Goal: Transaction & Acquisition: Purchase product/service

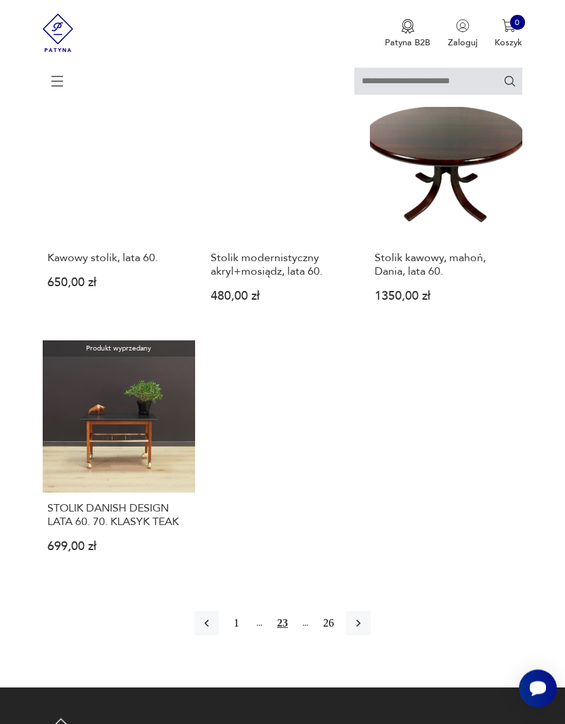
scroll to position [1452, 0]
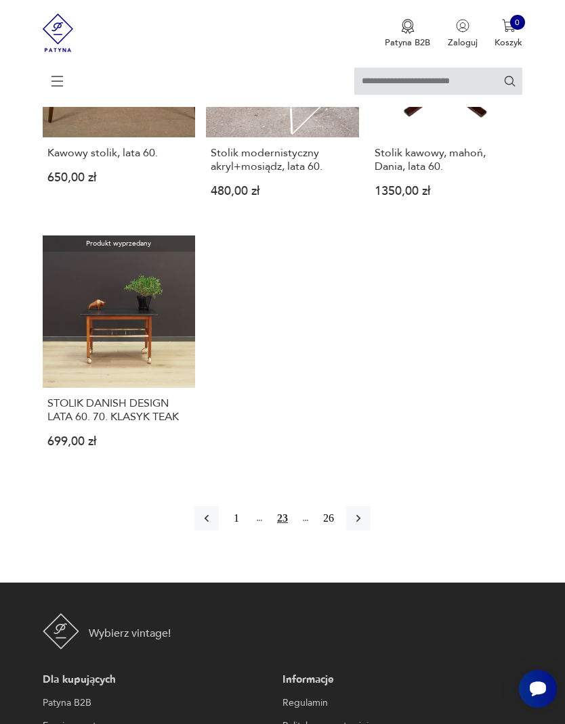
click at [227, 531] on button "1" at bounding box center [236, 518] width 24 height 24
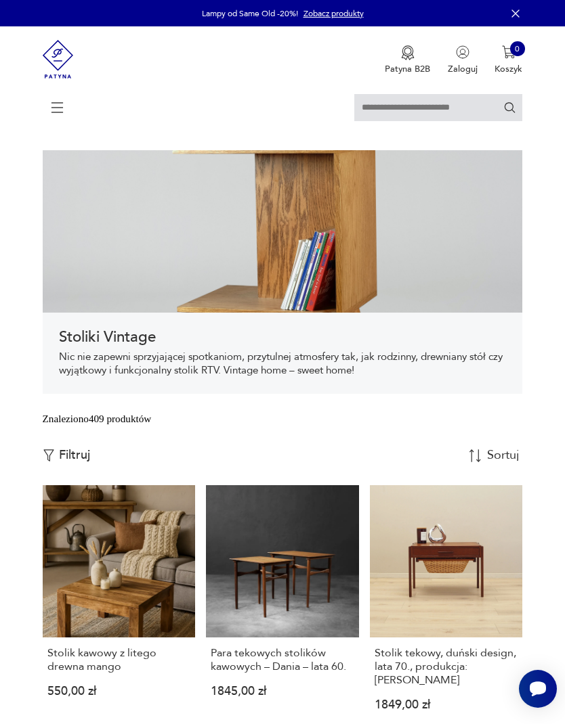
click at [461, 471] on div "Znaleziono 409 produktów Filtruj Sortuj według daty dodania Sortuj według daty …" at bounding box center [283, 449] width 480 height 74
click at [58, 463] on button "Filtruj" at bounding box center [66, 455] width 47 height 15
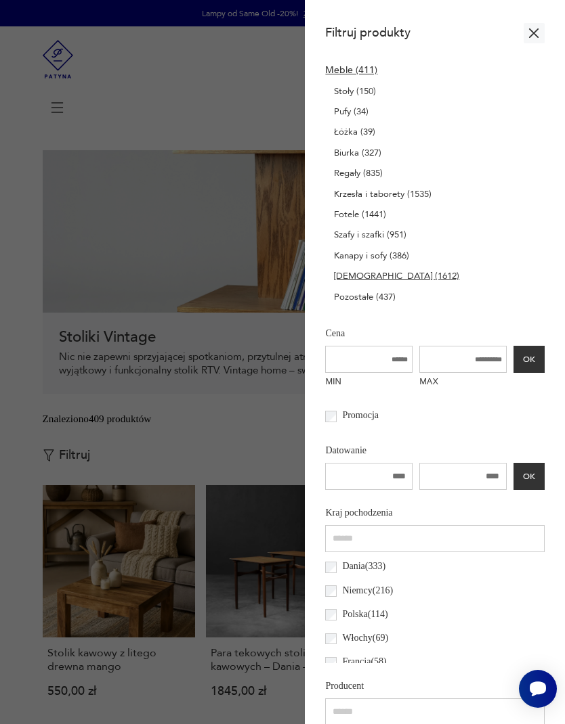
click at [334, 99] on p "Stoły (150)" at bounding box center [355, 91] width 42 height 15
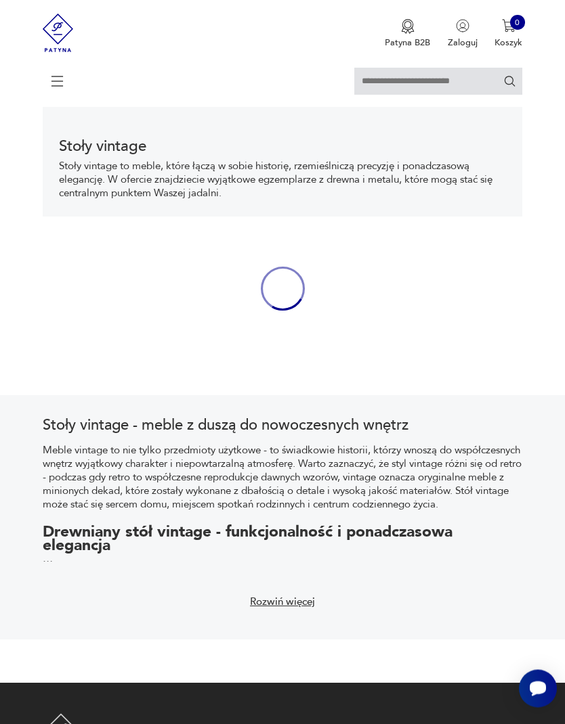
scroll to position [280, 0]
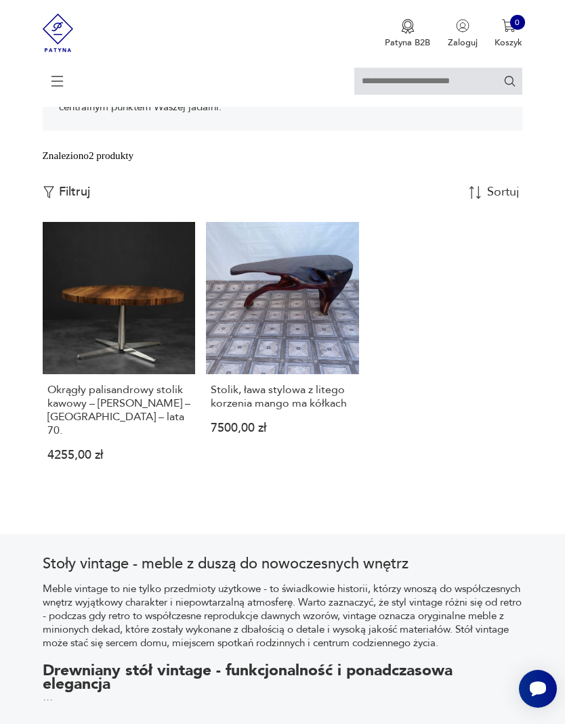
click at [68, 163] on div "Znaleziono 2 produkty" at bounding box center [88, 155] width 91 height 15
click at [54, 198] on img "button" at bounding box center [49, 192] width 12 height 12
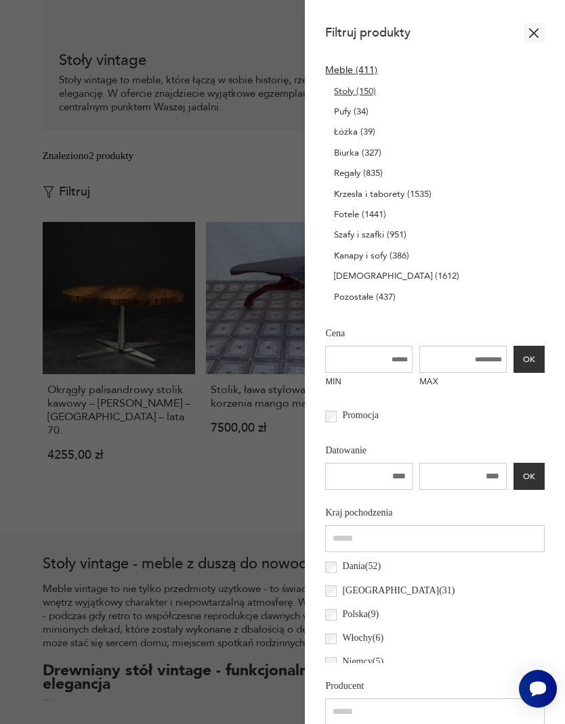
click at [336, 284] on p "Stoliki (1612)" at bounding box center [396, 276] width 125 height 15
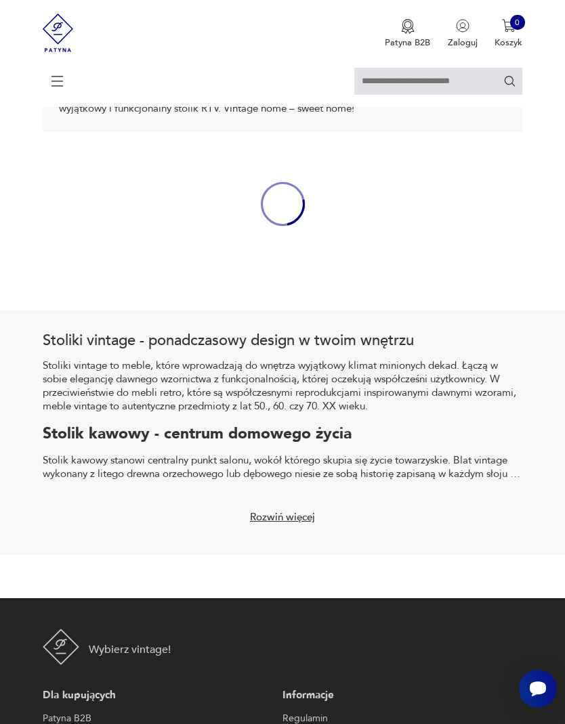
scroll to position [261, 0]
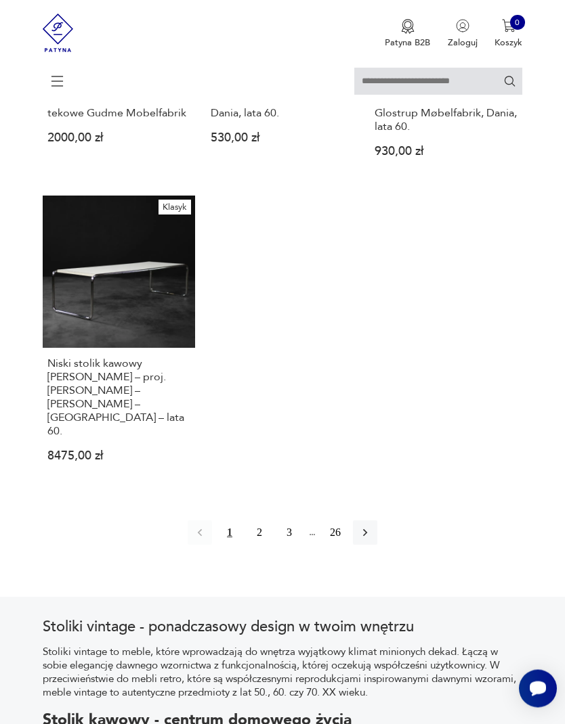
click at [253, 546] on button "2" at bounding box center [259, 533] width 24 height 24
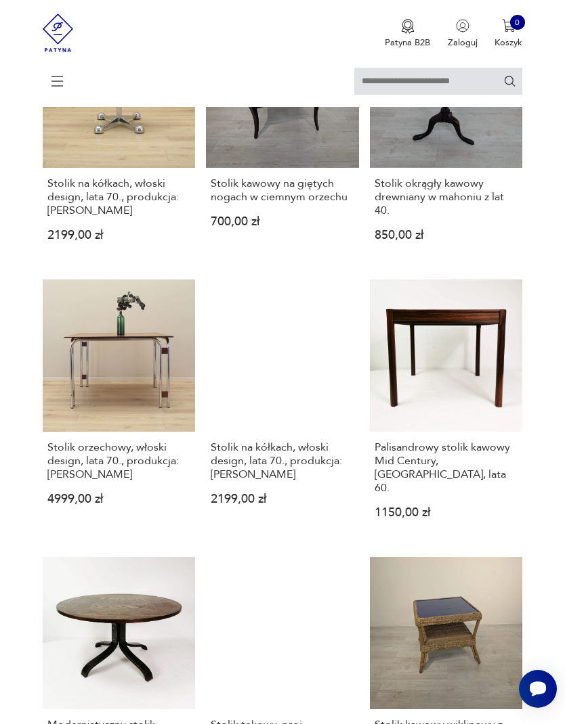
scroll to position [248, 0]
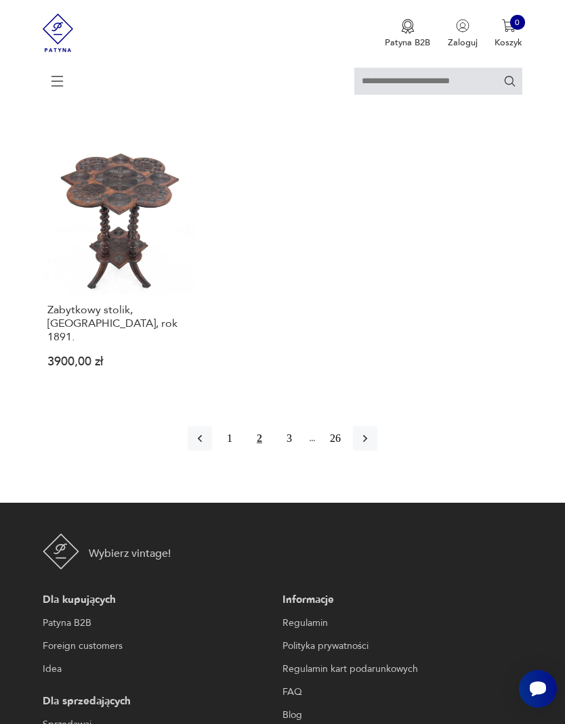
click at [287, 451] on button "3" at bounding box center [289, 439] width 24 height 24
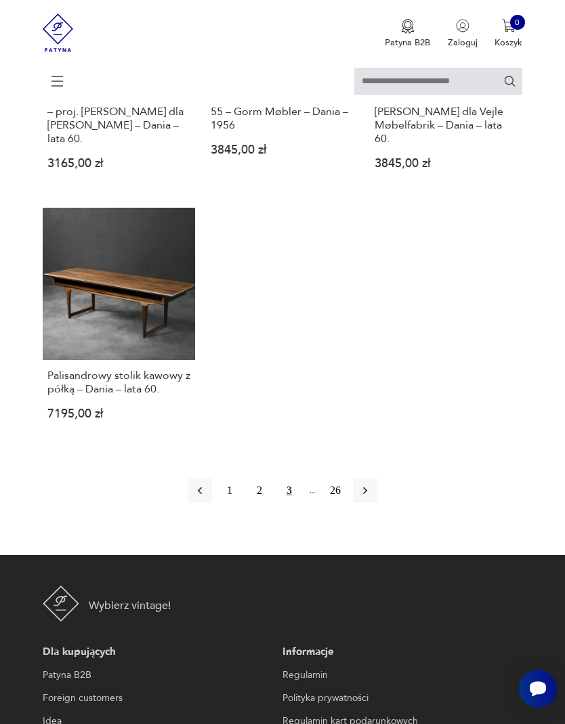
scroll to position [1691, 0]
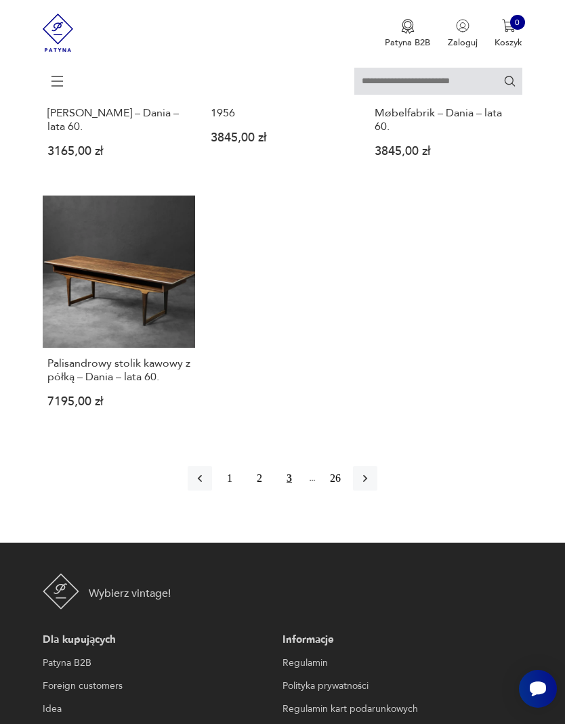
click at [372, 485] on icon "button" at bounding box center [365, 479] width 14 height 14
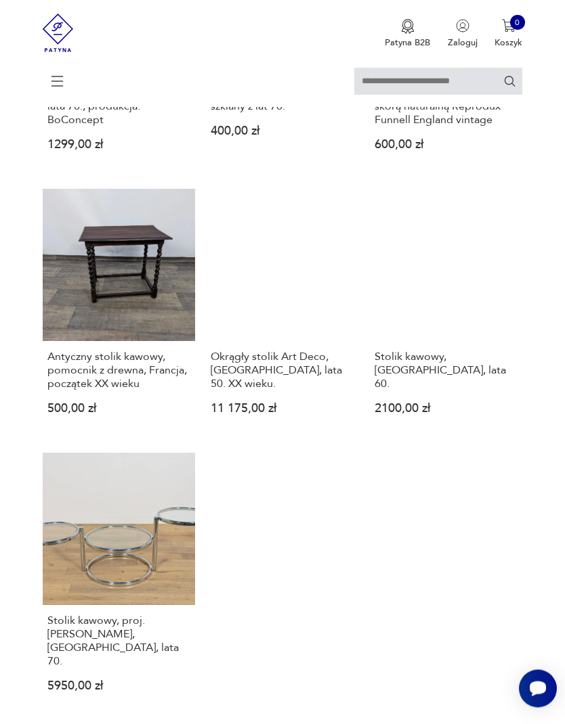
scroll to position [1421, 0]
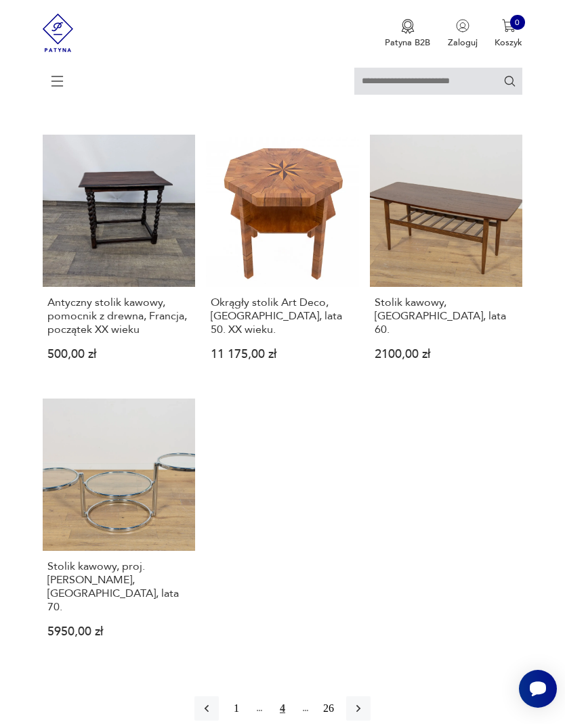
click at [163, 605] on link "Stolik kawowy, proj. Milo Baughman, USA, lata 70. 5950,00 zł" at bounding box center [119, 529] width 153 height 260
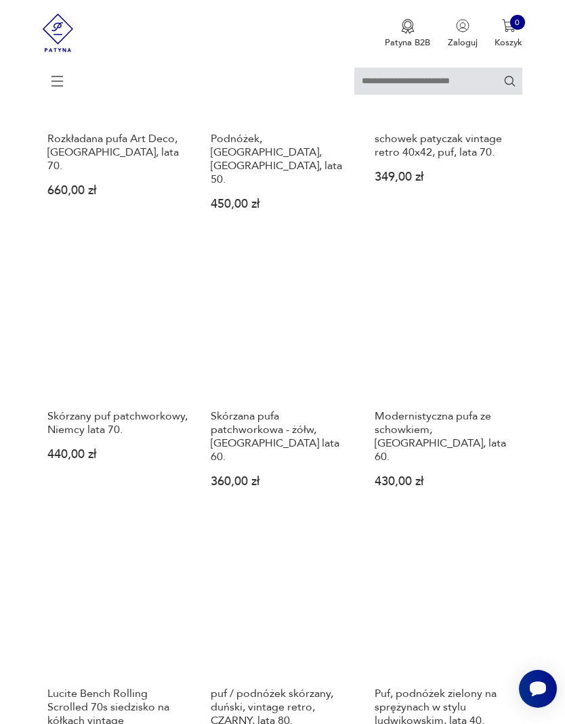
scroll to position [796, 0]
